Goal: Task Accomplishment & Management: Complete application form

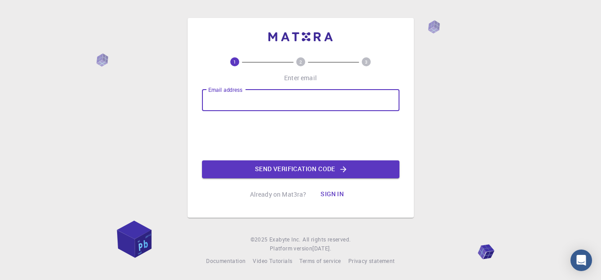
click at [223, 98] on input "Email address" at bounding box center [300, 101] width 197 height 22
type input "[EMAIL_ADDRESS][DOMAIN_NAME]"
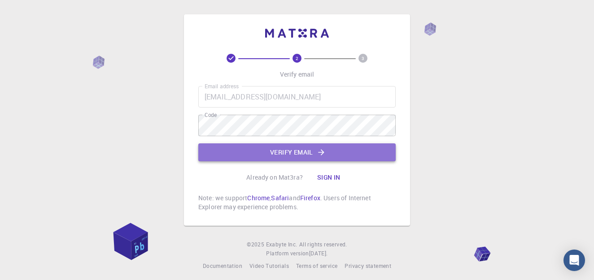
click at [275, 149] on button "Verify email" at bounding box center [296, 153] width 197 height 18
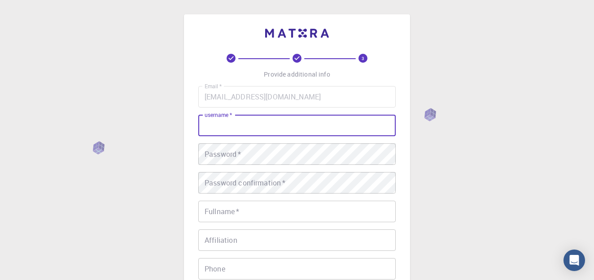
click at [270, 127] on input "username   *" at bounding box center [296, 126] width 197 height 22
type input "annuyadav3632"
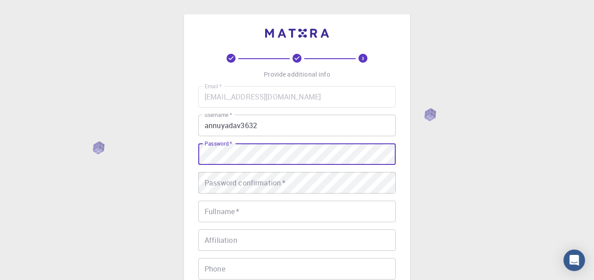
drag, startPoint x: 230, startPoint y: 148, endPoint x: 442, endPoint y: 160, distance: 212.1
click at [442, 160] on div "3 Provide additional info Email   * [EMAIL_ADDRESS][DOMAIN_NAME] Email   * user…" at bounding box center [297, 228] width 594 height 457
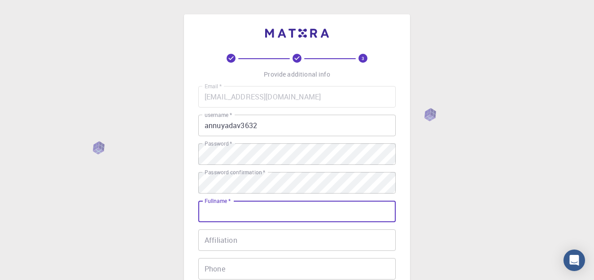
click at [249, 206] on input "Fullname   *" at bounding box center [296, 212] width 197 height 22
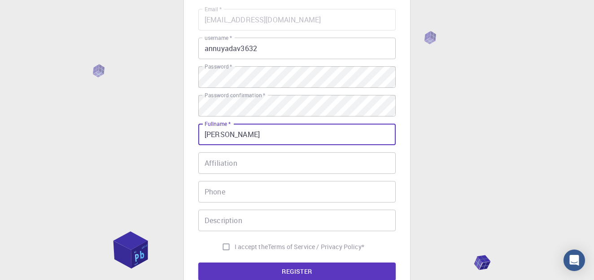
scroll to position [78, 0]
type input "[PERSON_NAME]"
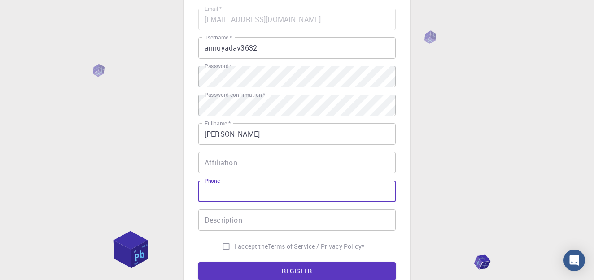
click at [243, 190] on input "Phone" at bounding box center [296, 192] width 197 height 22
type input "9761152727"
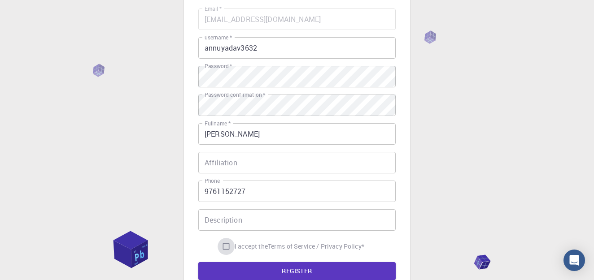
click at [218, 244] on input "I accept the Terms of Service / Privacy Policy *" at bounding box center [226, 246] width 17 height 17
checkbox input "true"
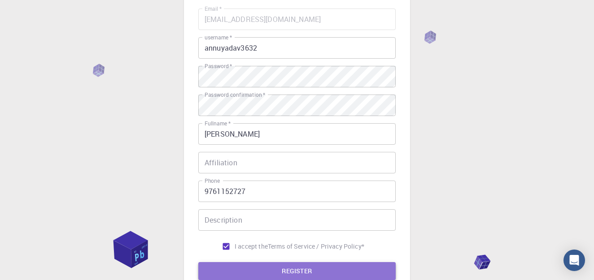
click at [252, 266] on button "REGISTER" at bounding box center [296, 271] width 197 height 18
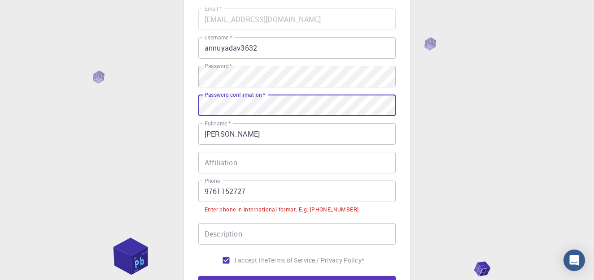
scroll to position [108, 0]
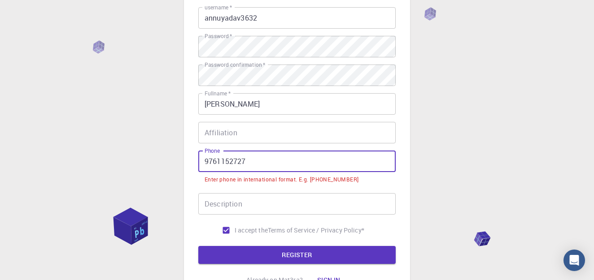
click at [203, 159] on input "9761152727" at bounding box center [296, 162] width 197 height 22
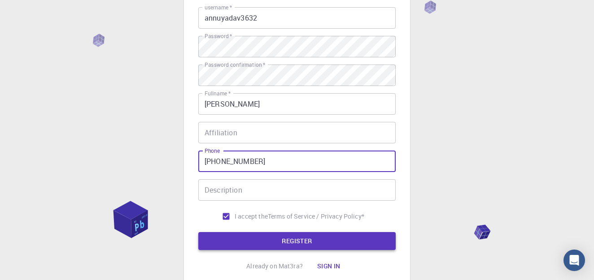
type input "[PHONE_NUMBER]"
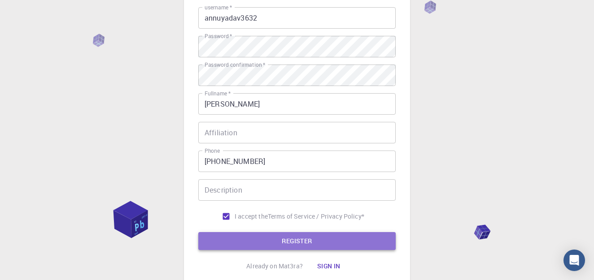
click at [279, 237] on button "REGISTER" at bounding box center [296, 241] width 197 height 18
click at [302, 241] on button "REGISTER" at bounding box center [296, 241] width 197 height 18
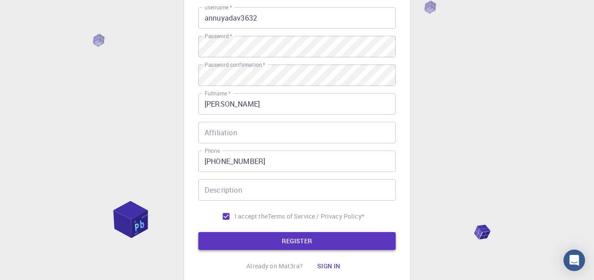
click at [302, 241] on button "REGISTER" at bounding box center [296, 241] width 197 height 18
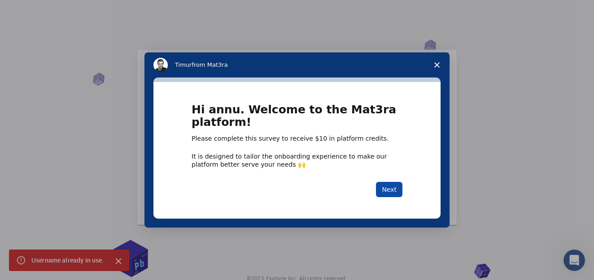
click at [391, 189] on button "Next" at bounding box center [389, 189] width 26 height 15
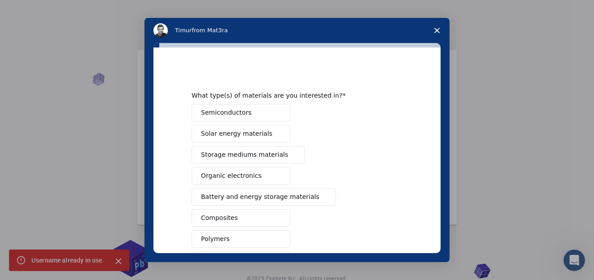
click at [435, 28] on icon "Close survey" at bounding box center [436, 30] width 5 height 5
